Goal: Participate in discussion: Engage in conversation with other users on a specific topic

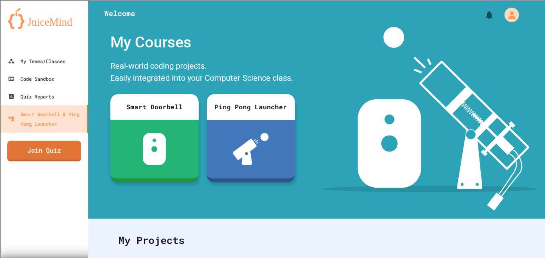
click at [38, 153] on link "Join Quiz" at bounding box center [44, 151] width 74 height 21
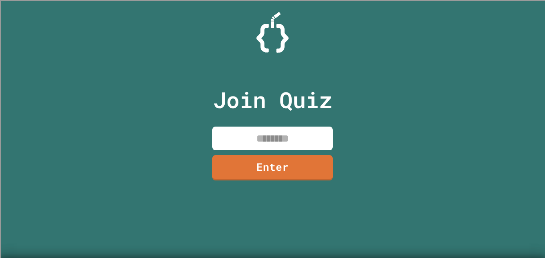
click at [238, 145] on input at bounding box center [272, 139] width 121 height 24
type input "********"
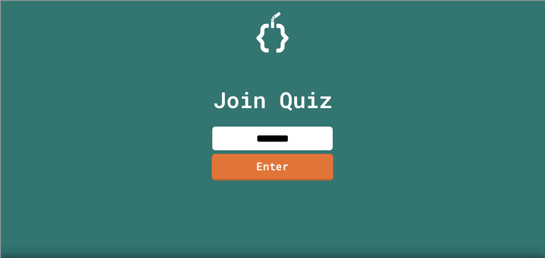
click at [256, 170] on link "Enter" at bounding box center [273, 167] width 122 height 27
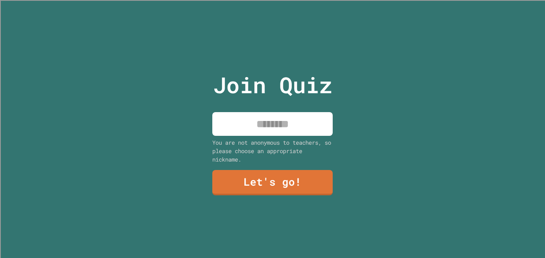
click at [252, 124] on input at bounding box center [272, 124] width 121 height 24
paste input "**"
type input "*******"
click at [266, 174] on link "Let's go!" at bounding box center [272, 182] width 123 height 27
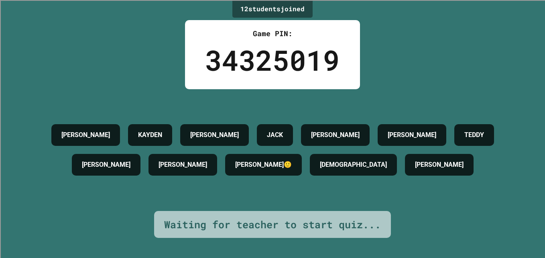
click at [58, 61] on div "12 student s joined Game PIN: 34325019 [PERSON_NAME] [PERSON_NAME] M [PERSON_NA…" at bounding box center [272, 129] width 545 height 258
click at [72, 140] on div "[PERSON_NAME]" at bounding box center [85, 135] width 69 height 22
click at [102, 161] on div "[PERSON_NAME]" at bounding box center [106, 165] width 69 height 22
click at [138, 130] on h4 "KAYDEN" at bounding box center [150, 135] width 24 height 10
click at [182, 155] on div "[PERSON_NAME]" at bounding box center [183, 165] width 69 height 22
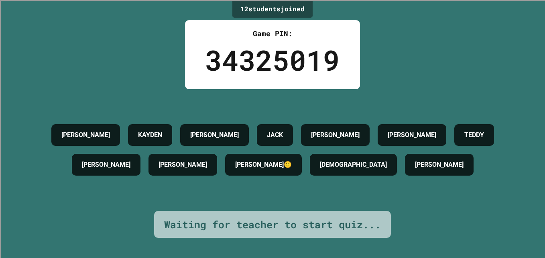
click at [199, 130] on h4 "[PERSON_NAME]" at bounding box center [214, 135] width 49 height 10
click at [267, 130] on h4 "JACK" at bounding box center [275, 135] width 16 height 10
click at [317, 130] on h4 "[PERSON_NAME]" at bounding box center [335, 135] width 49 height 10
click at [349, 169] on h4 "[DEMOGRAPHIC_DATA]" at bounding box center [353, 165] width 67 height 10
click at [392, 130] on h4 "[PERSON_NAME]" at bounding box center [412, 135] width 49 height 10
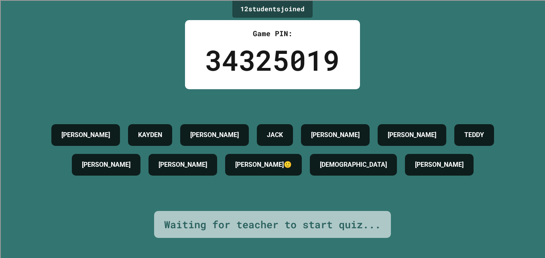
click at [415, 160] on h4 "[PERSON_NAME]" at bounding box center [439, 165] width 49 height 10
click at [415, 165] on h4 "[PERSON_NAME]" at bounding box center [439, 165] width 49 height 10
click at [471, 134] on h4 "TEDDY" at bounding box center [475, 135] width 20 height 10
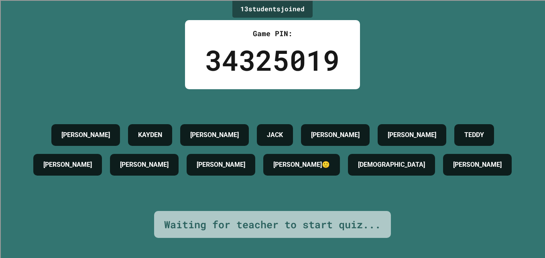
click at [453, 160] on h4 "[PERSON_NAME]" at bounding box center [477, 165] width 49 height 10
click at [72, 167] on div "[PERSON_NAME]" at bounding box center [67, 165] width 69 height 22
click at [76, 132] on h4 "[PERSON_NAME]" at bounding box center [85, 135] width 49 height 10
click at [155, 130] on h4 "KAYDEN" at bounding box center [150, 135] width 24 height 10
click at [207, 170] on h4 "[PERSON_NAME]" at bounding box center [221, 165] width 49 height 10
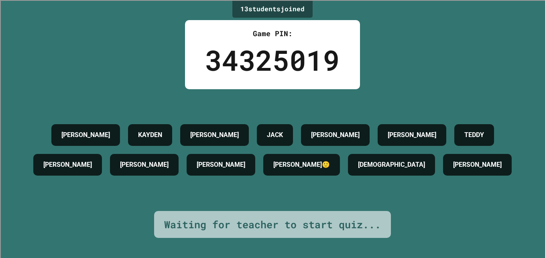
click at [196, 137] on h4 "[PERSON_NAME]" at bounding box center [214, 135] width 49 height 10
click at [288, 195] on div "[PERSON_NAME] [PERSON_NAME] M [PERSON_NAME] [PERSON_NAME] [PERSON_NAME] [PERSON…" at bounding box center [272, 150] width 505 height 122
click at [294, 144] on div "[PERSON_NAME] [PERSON_NAME] M [PERSON_NAME] [PERSON_NAME] [PERSON_NAME] [PERSON…" at bounding box center [272, 149] width 505 height 59
click at [330, 169] on h4 "[PERSON_NAME]🙂" at bounding box center [302, 165] width 57 height 10
click at [378, 160] on h4 "[DEMOGRAPHIC_DATA]" at bounding box center [391, 165] width 67 height 10
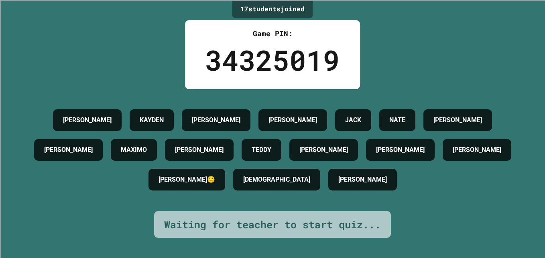
click at [158, 26] on div "17 student s joined Game PIN: 34325019 [PERSON_NAME] [PERSON_NAME] [PERSON_NAME…" at bounding box center [272, 129] width 545 height 258
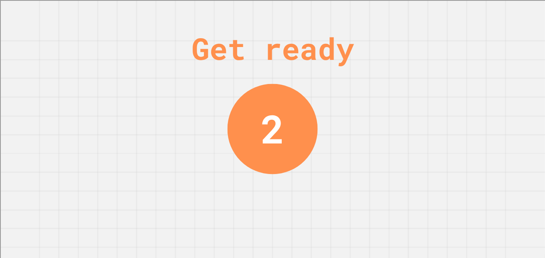
click at [140, 44] on div "Get ready 2" at bounding box center [272, 129] width 545 height 258
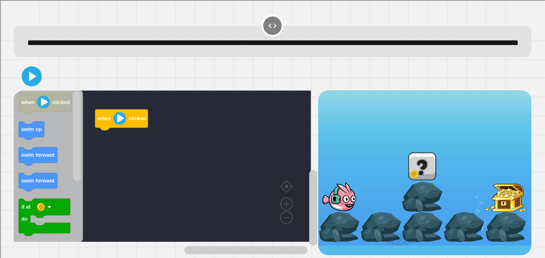
scroll to position [13, 0]
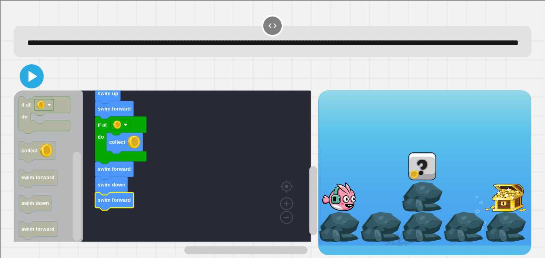
click at [30, 74] on icon at bounding box center [33, 76] width 9 height 11
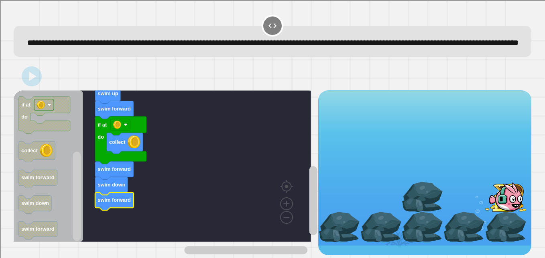
scroll to position [0, 0]
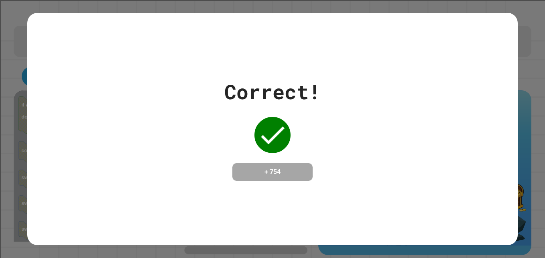
click at [289, 156] on div "Correct! + 754" at bounding box center [273, 129] width 96 height 104
click at [214, 123] on div "Correct! + 754" at bounding box center [272, 129] width 491 height 104
click at [245, 106] on div "Correct! + 754" at bounding box center [273, 129] width 96 height 104
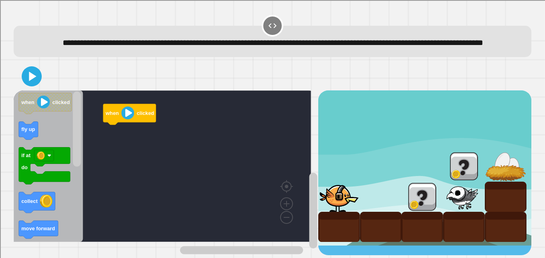
scroll to position [13, 0]
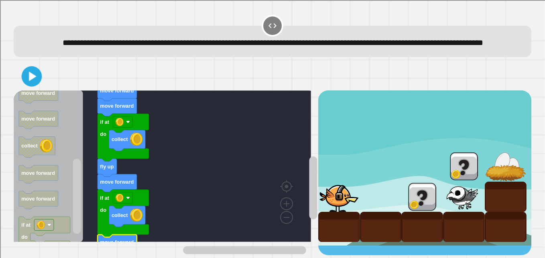
click at [29, 78] on icon at bounding box center [33, 76] width 8 height 10
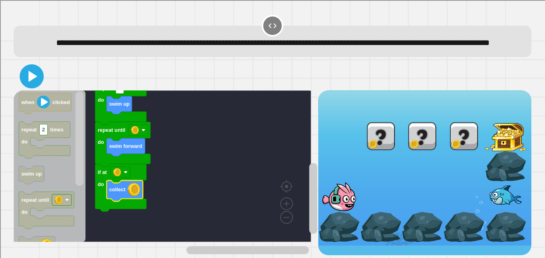
click at [29, 80] on icon at bounding box center [33, 76] width 9 height 11
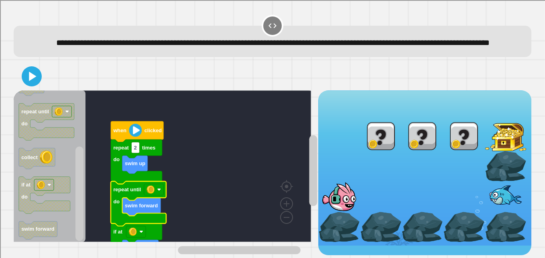
click at [177, 190] on rect "Blockly Workspace" at bounding box center [163, 165] width 298 height 151
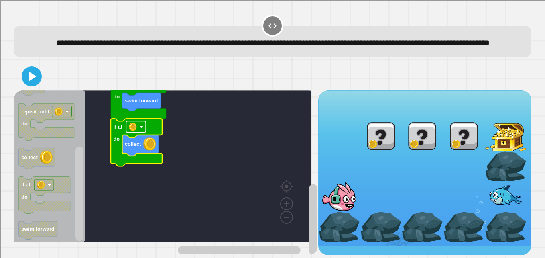
click at [134, 131] on image "Blockly Workspace" at bounding box center [133, 127] width 8 height 8
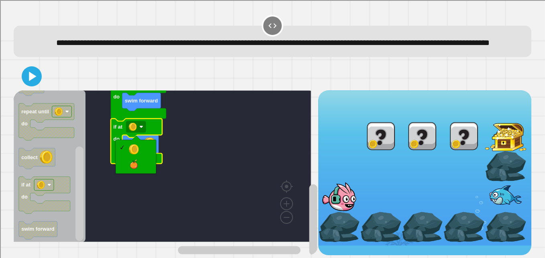
click at [174, 153] on rect "Blockly Workspace" at bounding box center [163, 165] width 298 height 151
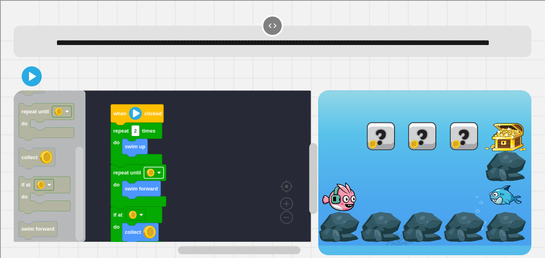
click at [155, 175] on rect "Blockly Workspace" at bounding box center [154, 172] width 20 height 11
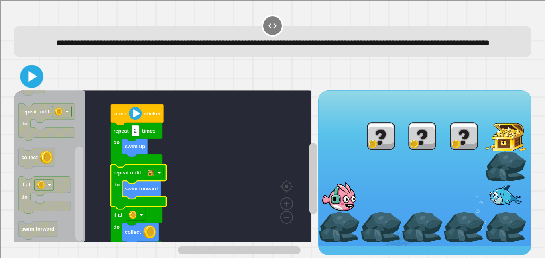
click at [29, 81] on icon at bounding box center [33, 76] width 8 height 11
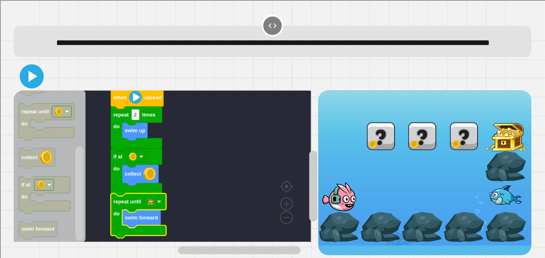
click at [29, 80] on icon at bounding box center [33, 76] width 9 height 11
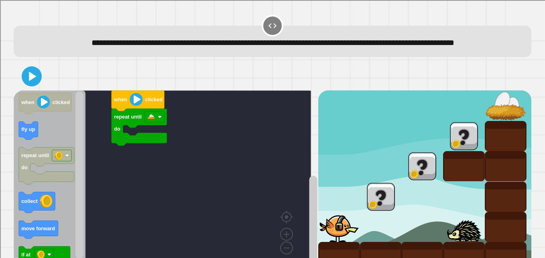
scroll to position [43, 0]
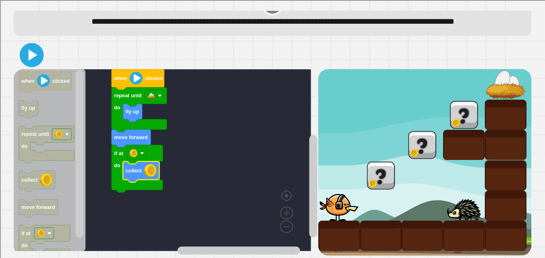
click at [35, 49] on icon at bounding box center [33, 54] width 9 height 11
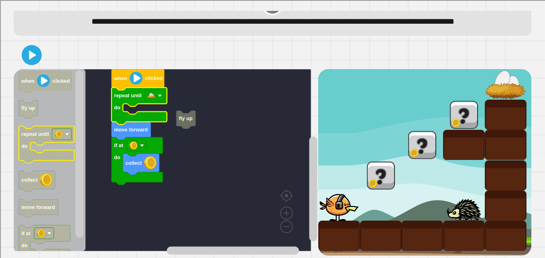
click at [209, 125] on rect "Blockly Workspace" at bounding box center [163, 160] width 298 height 182
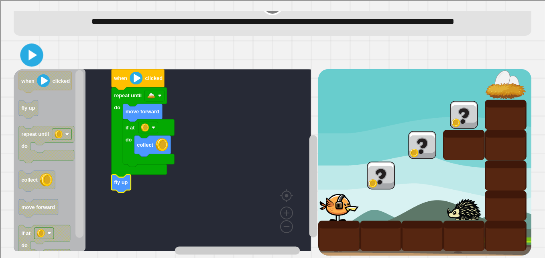
click at [32, 50] on icon at bounding box center [33, 55] width 8 height 11
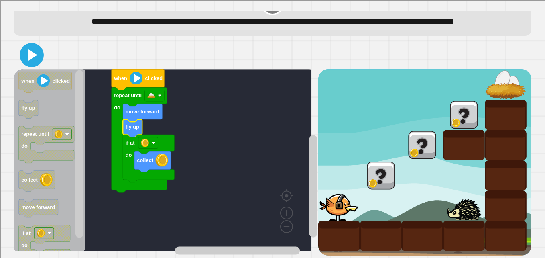
click at [31, 49] on icon at bounding box center [33, 54] width 9 height 11
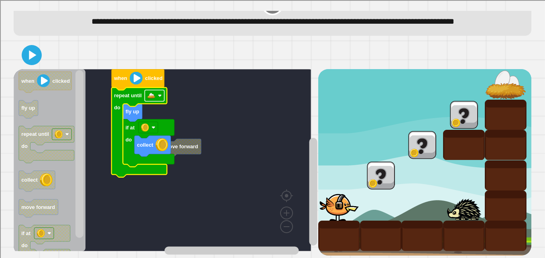
click at [150, 94] on rect "Blockly Workspace" at bounding box center [155, 95] width 20 height 11
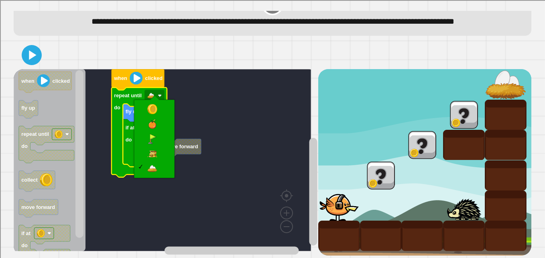
click at [198, 79] on rect "Blockly Workspace" at bounding box center [163, 160] width 298 height 182
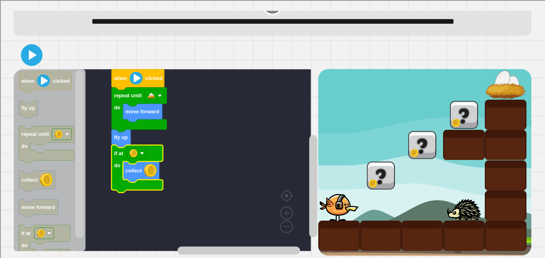
click at [30, 50] on icon at bounding box center [33, 55] width 8 height 10
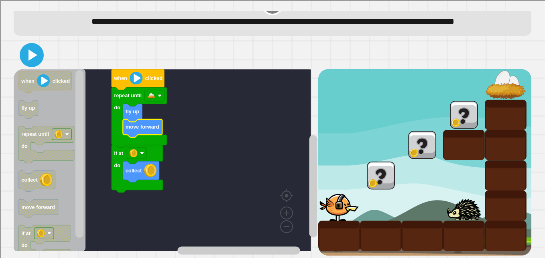
click at [33, 50] on icon at bounding box center [33, 54] width 9 height 11
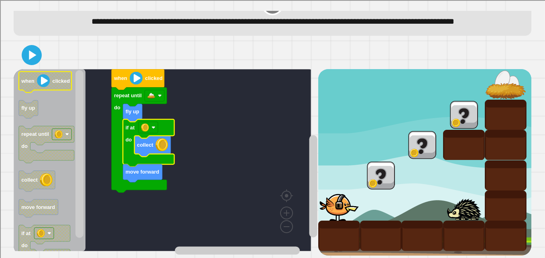
click at [39, 58] on div at bounding box center [273, 55] width 518 height 28
click at [31, 49] on icon at bounding box center [33, 54] width 9 height 11
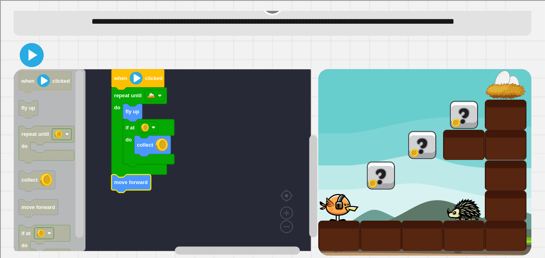
click at [33, 45] on icon at bounding box center [31, 54] width 19 height 19
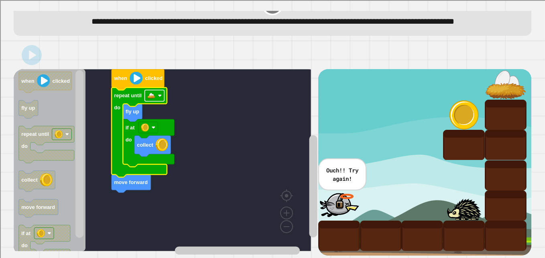
click at [161, 90] on rect "Blockly Workspace" at bounding box center [155, 95] width 20 height 11
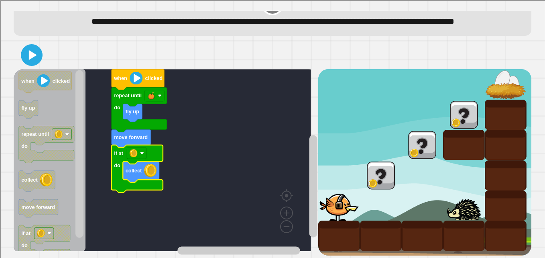
click at [30, 50] on icon at bounding box center [33, 55] width 8 height 10
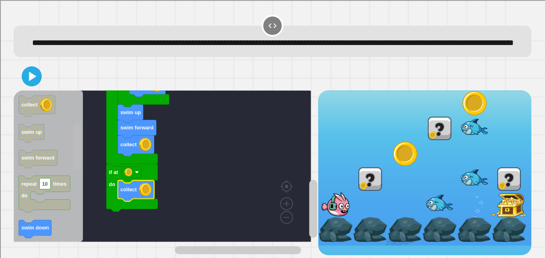
scroll to position [13, 0]
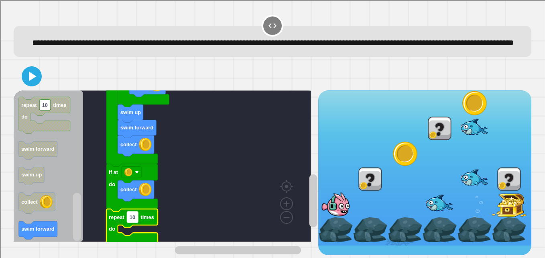
click at [132, 220] on text "10" at bounding box center [133, 217] width 6 height 6
type input "*"
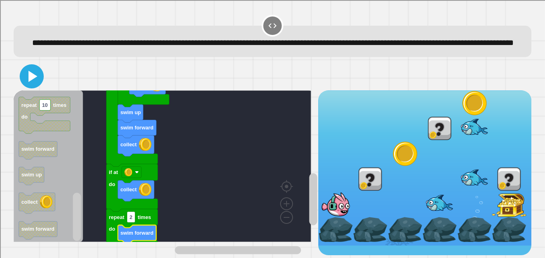
click at [33, 81] on icon at bounding box center [31, 76] width 19 height 19
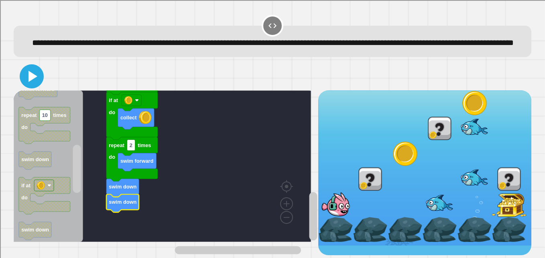
click at [33, 80] on icon at bounding box center [31, 76] width 19 height 19
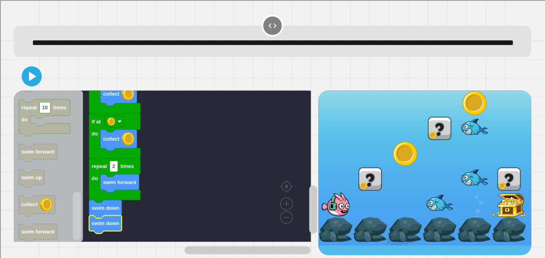
click at [121, 167] on text "times" at bounding box center [127, 166] width 13 height 6
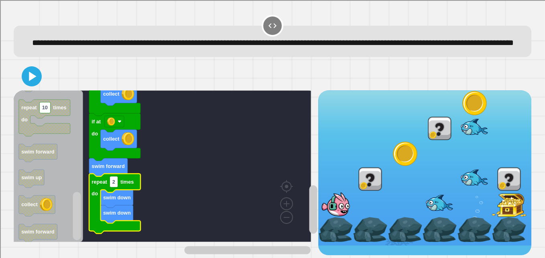
click at [117, 188] on icon "Blockly Workspace" at bounding box center [114, 204] width 51 height 60
click at [114, 185] on text "2" at bounding box center [113, 182] width 3 height 6
type input "*"
click at [148, 155] on rect "Blockly Workspace" at bounding box center [163, 165] width 298 height 151
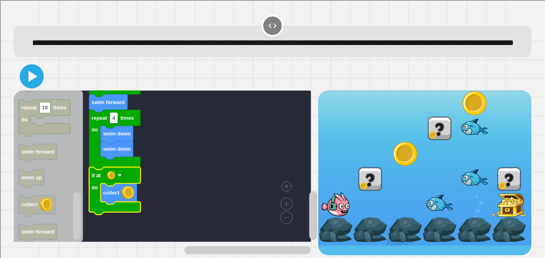
click at [37, 84] on icon at bounding box center [31, 76] width 19 height 19
click at [114, 123] on rect "Blockly Workspace" at bounding box center [114, 117] width 8 height 11
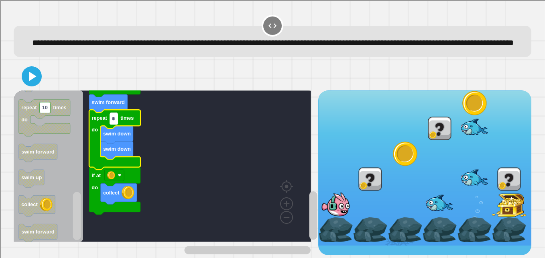
type input "*"
click at [29, 78] on icon at bounding box center [31, 76] width 19 height 19
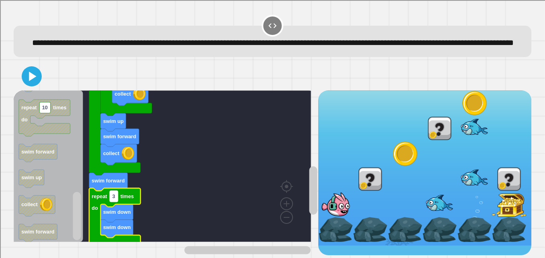
click at [115, 199] on text "3" at bounding box center [113, 196] width 3 height 6
type input "*"
click at [33, 77] on icon at bounding box center [33, 76] width 9 height 11
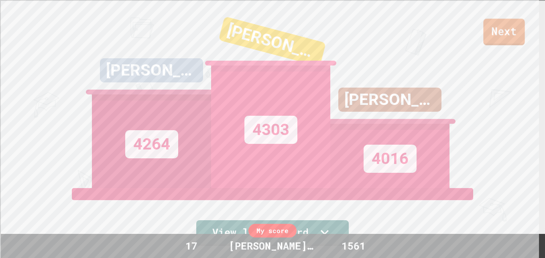
click at [503, 22] on link "Next" at bounding box center [504, 32] width 41 height 27
